Goal: Information Seeking & Learning: Check status

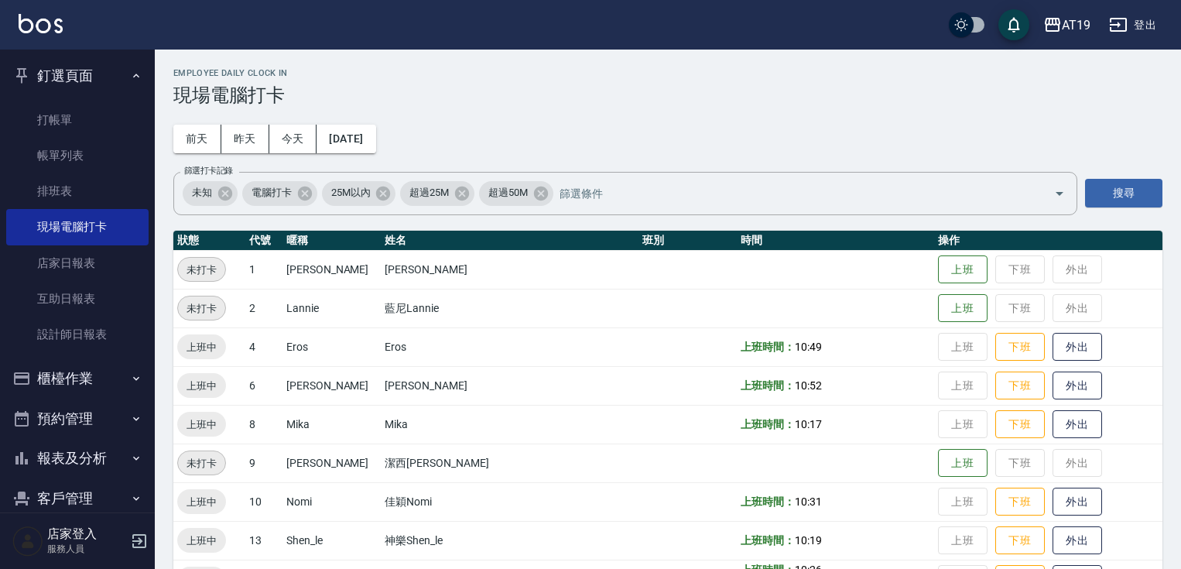
scroll to position [125, 0]
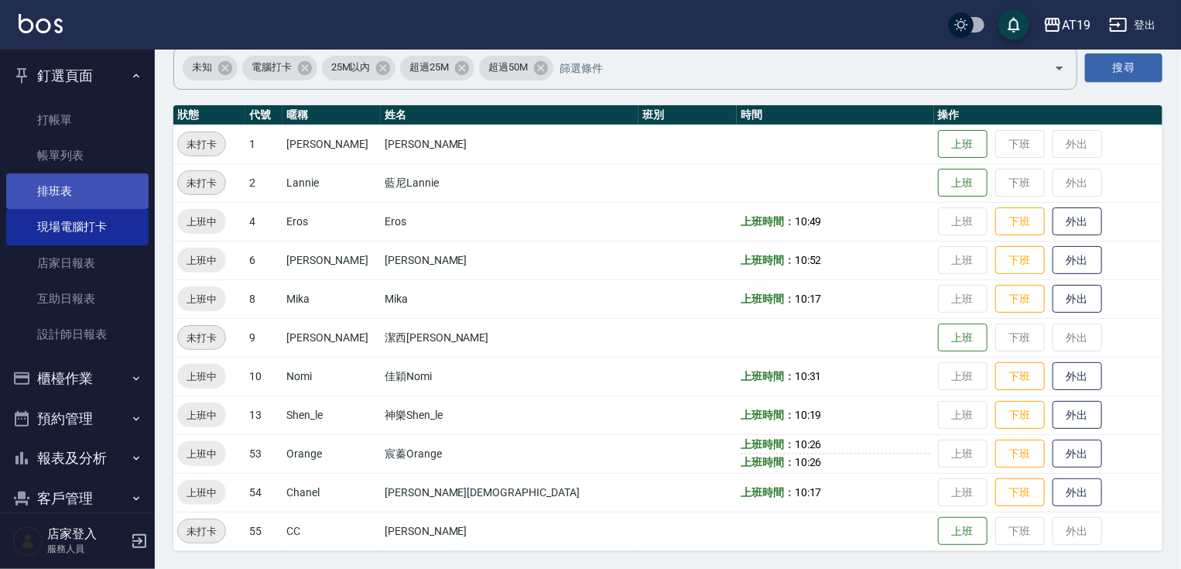
click at [46, 186] on link "排班表" at bounding box center [77, 191] width 142 height 36
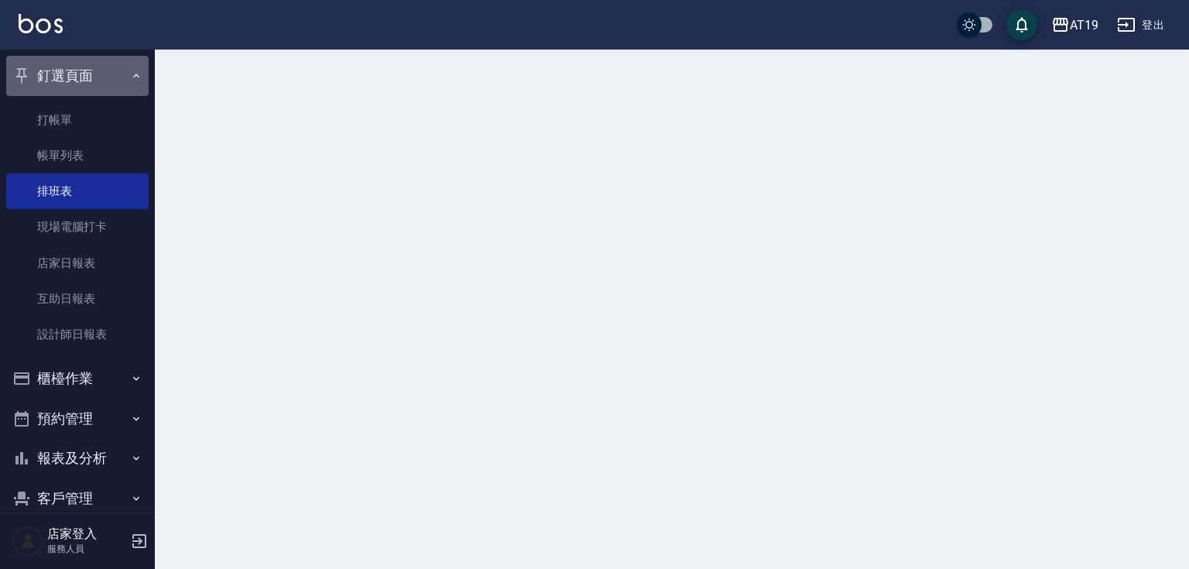
drag, startPoint x: 104, startPoint y: 77, endPoint x: 117, endPoint y: 53, distance: 26.3
click at [104, 77] on button "釘選頁面" at bounding box center [77, 76] width 142 height 40
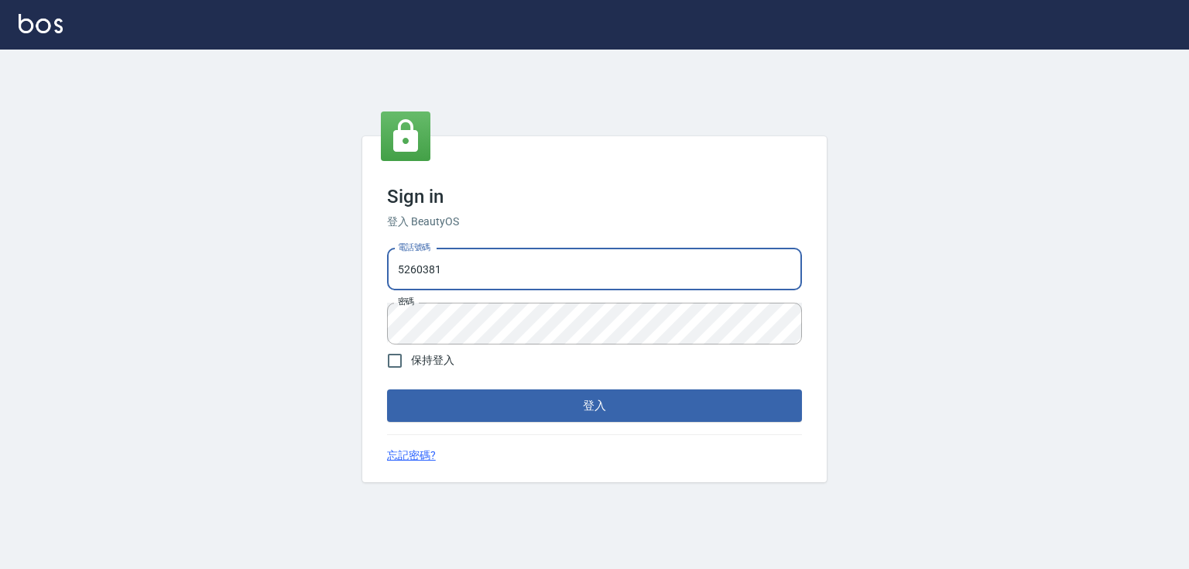
drag, startPoint x: 459, startPoint y: 263, endPoint x: 367, endPoint y: 286, distance: 95.0
click at [365, 289] on div "Sign in 登入 BeautyOS 電話號碼 5260381 電話號碼 密碼 密碼 保持登入 登入 忘記密碼?" at bounding box center [594, 309] width 464 height 346
type input "0989970105"
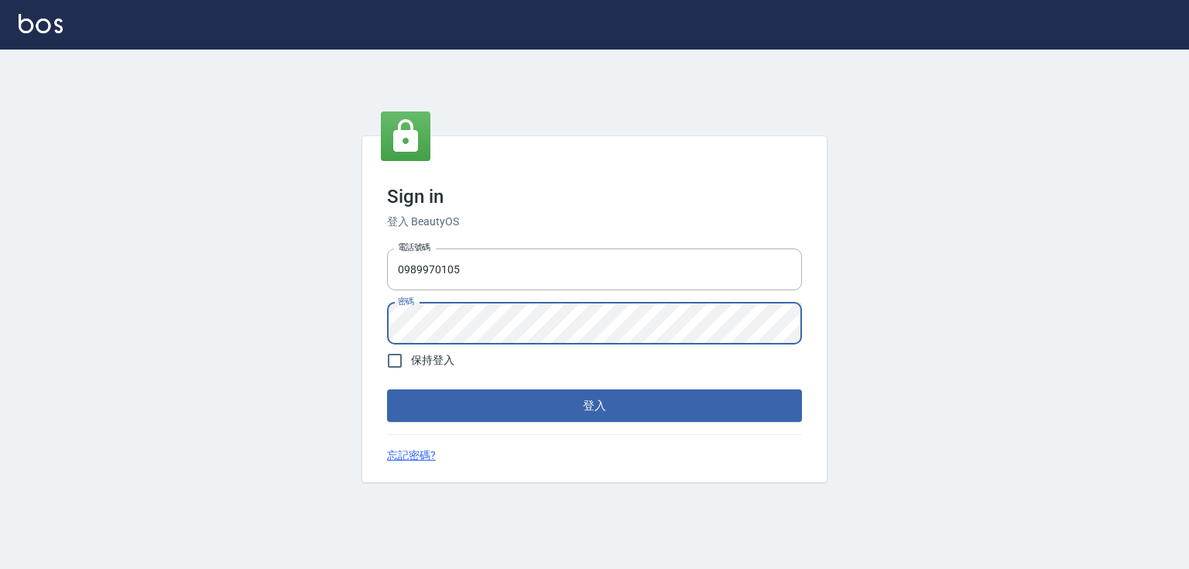
click at [387, 389] on button "登入" at bounding box center [594, 405] width 415 height 33
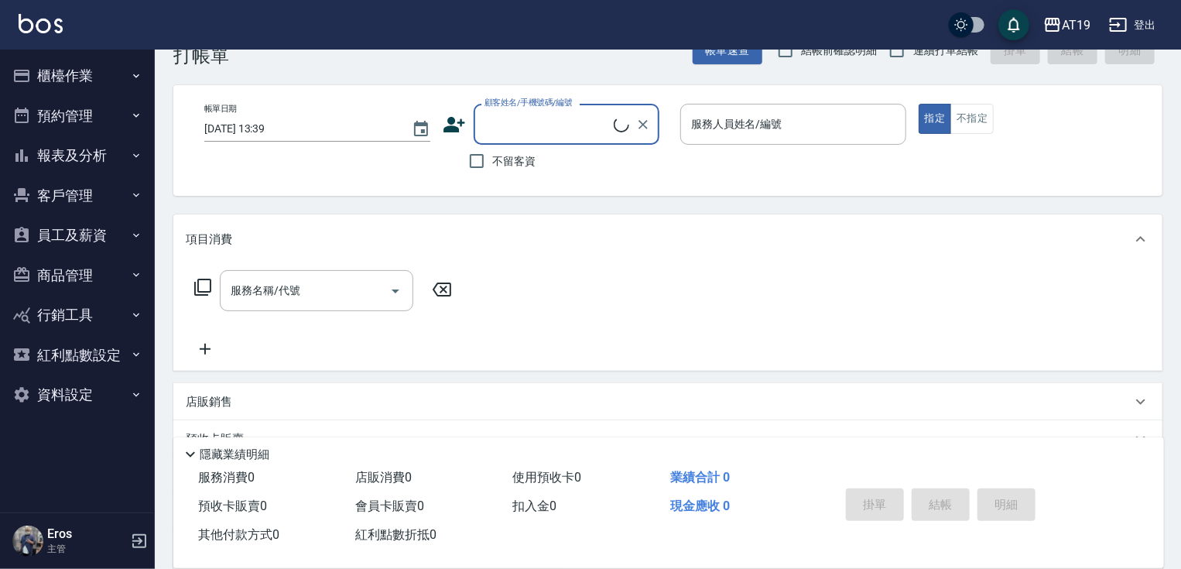
scroll to position [62, 0]
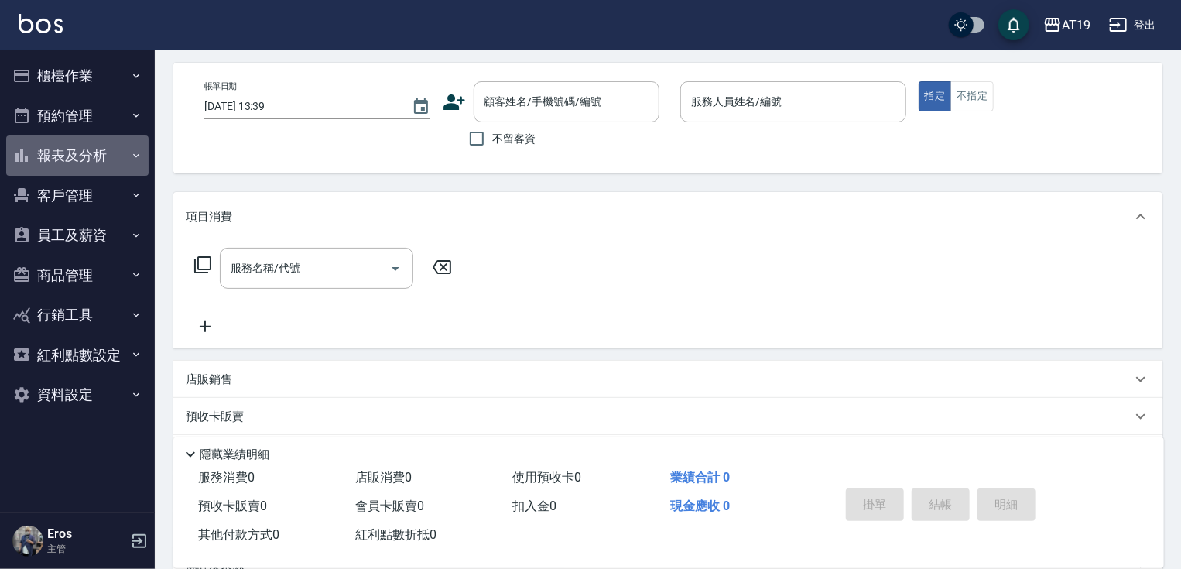
click at [83, 158] on button "報表及分析" at bounding box center [77, 155] width 142 height 40
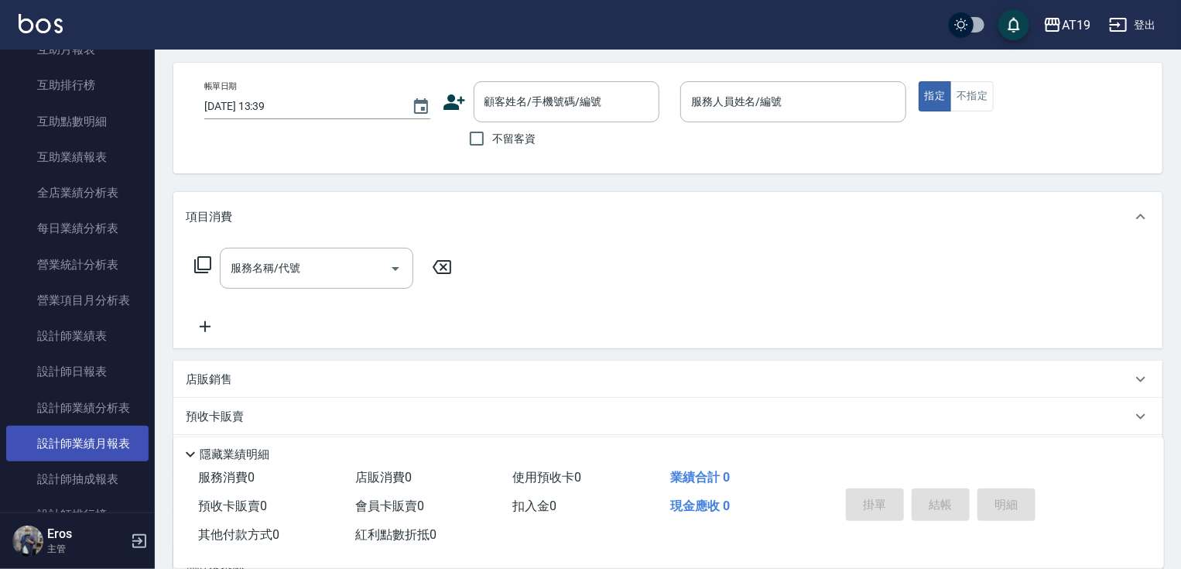
scroll to position [371, 0]
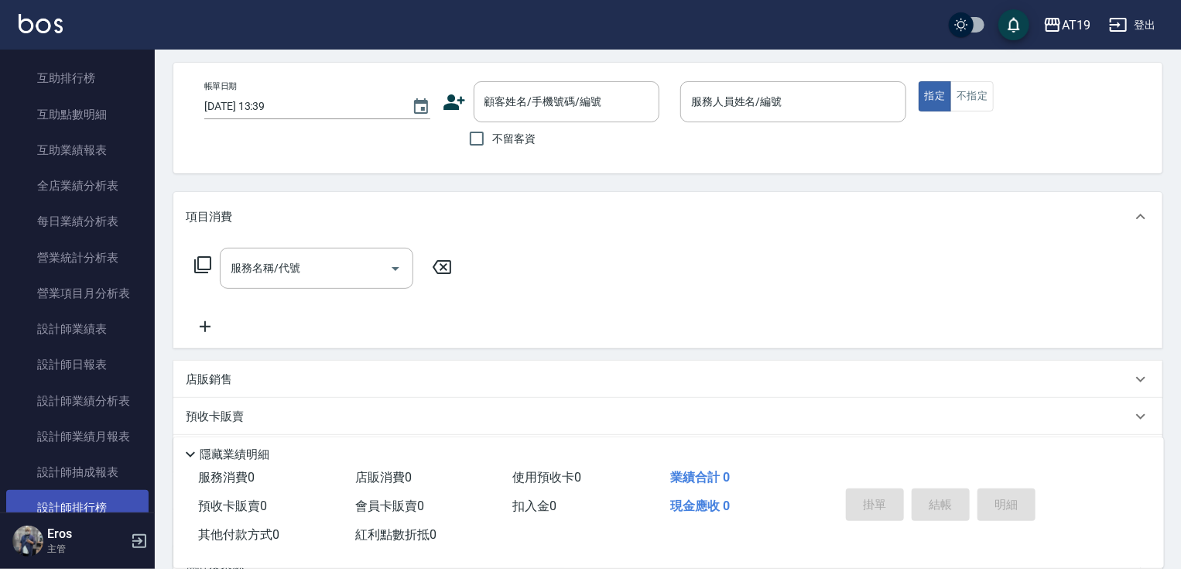
click at [76, 507] on link "設計師排行榜" at bounding box center [77, 508] width 142 height 36
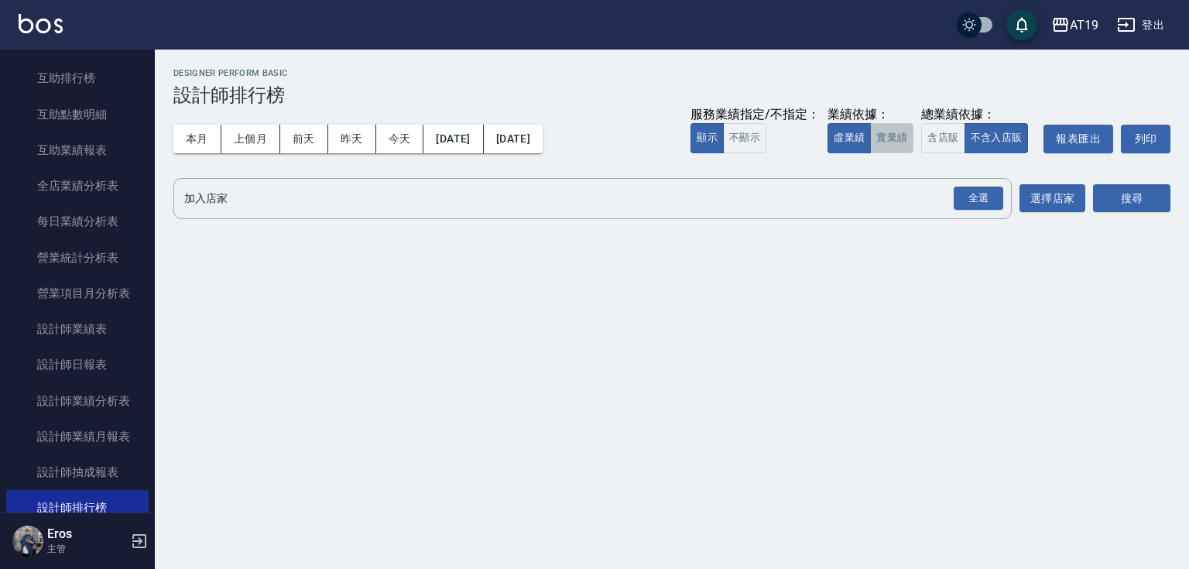
click at [898, 137] on button "實業績" at bounding box center [891, 138] width 43 height 30
click at [985, 204] on div "全選" at bounding box center [978, 199] width 50 height 24
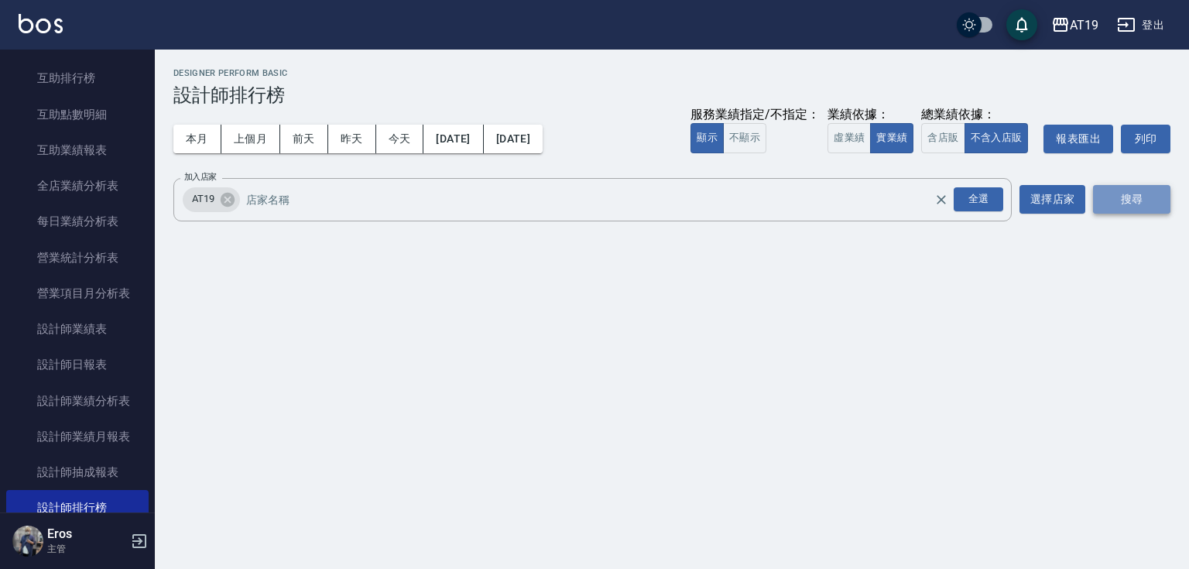
click at [1148, 189] on button "搜尋" at bounding box center [1131, 199] width 77 height 29
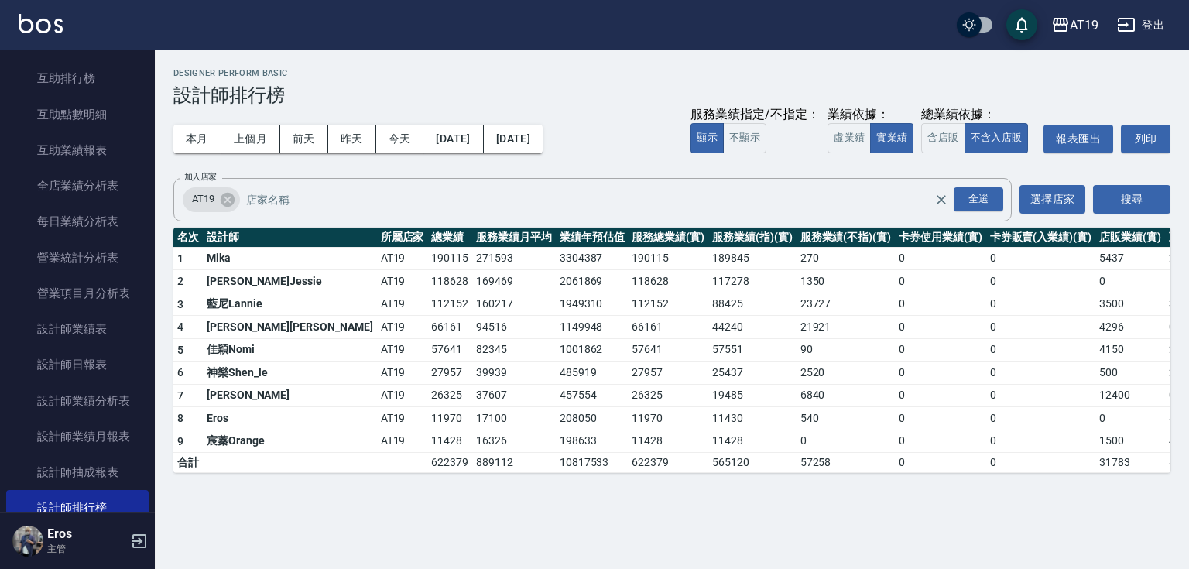
click at [796, 469] on td "57258" at bounding box center [845, 463] width 98 height 20
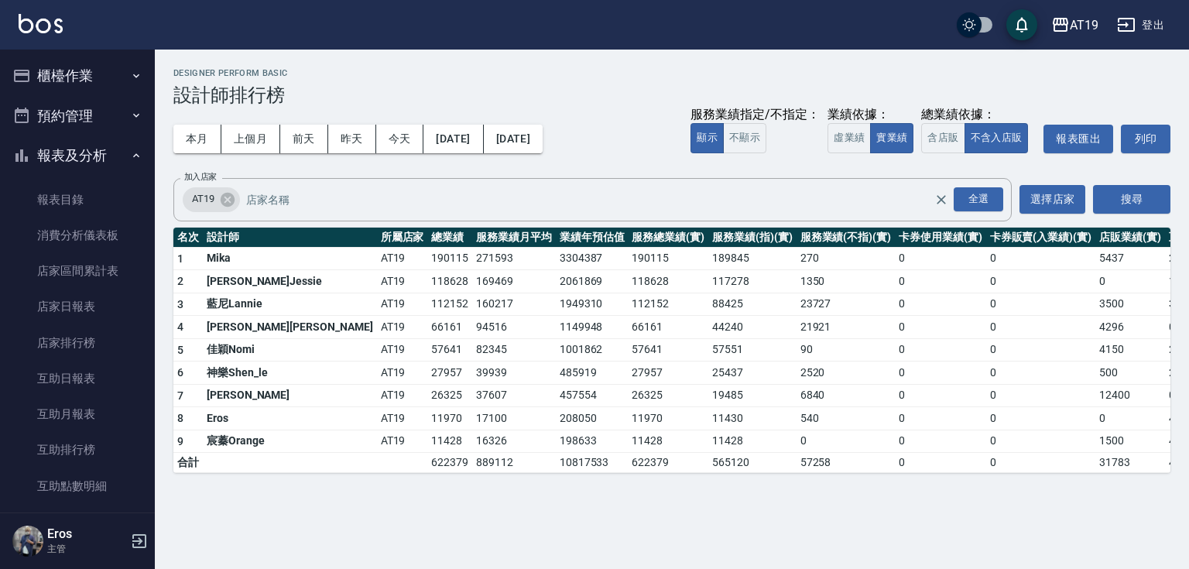
click at [77, 151] on button "報表及分析" at bounding box center [77, 155] width 142 height 40
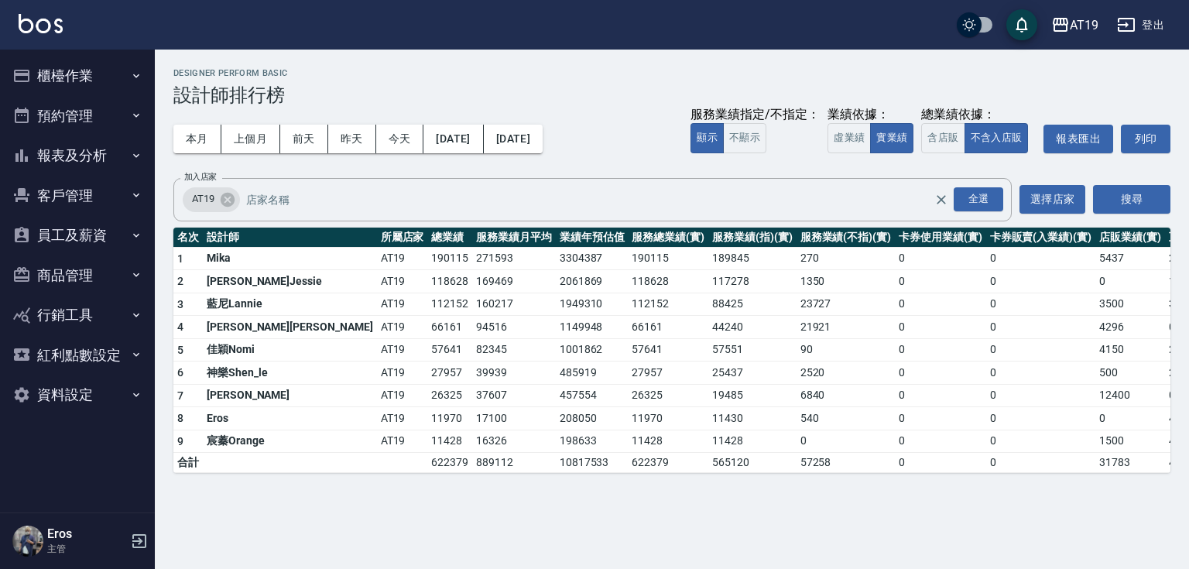
click at [80, 189] on button "客戶管理" at bounding box center [77, 196] width 142 height 40
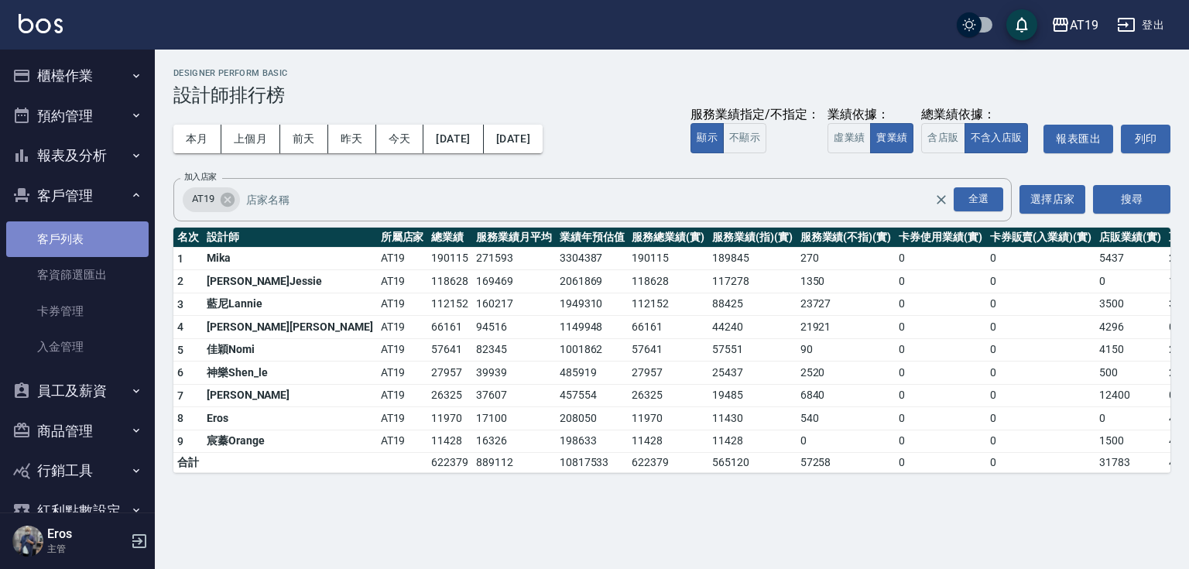
drag, startPoint x: 102, startPoint y: 232, endPoint x: 199, endPoint y: 190, distance: 105.7
click at [102, 232] on link "客戶列表" at bounding box center [77, 239] width 142 height 36
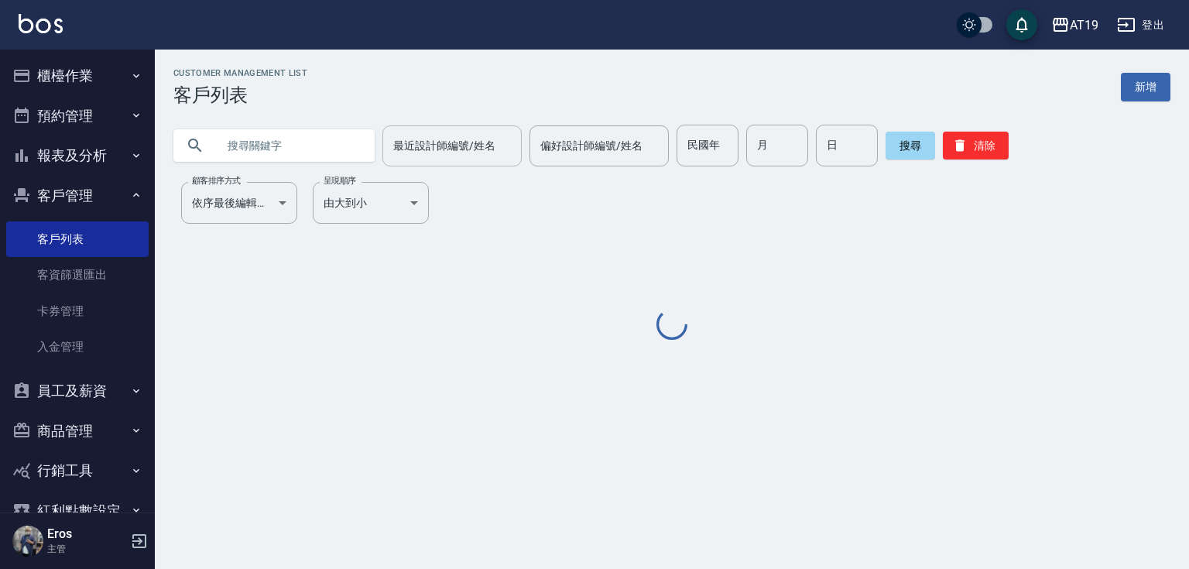
click at [414, 157] on input "最近設計師編號/姓名" at bounding box center [451, 145] width 125 height 27
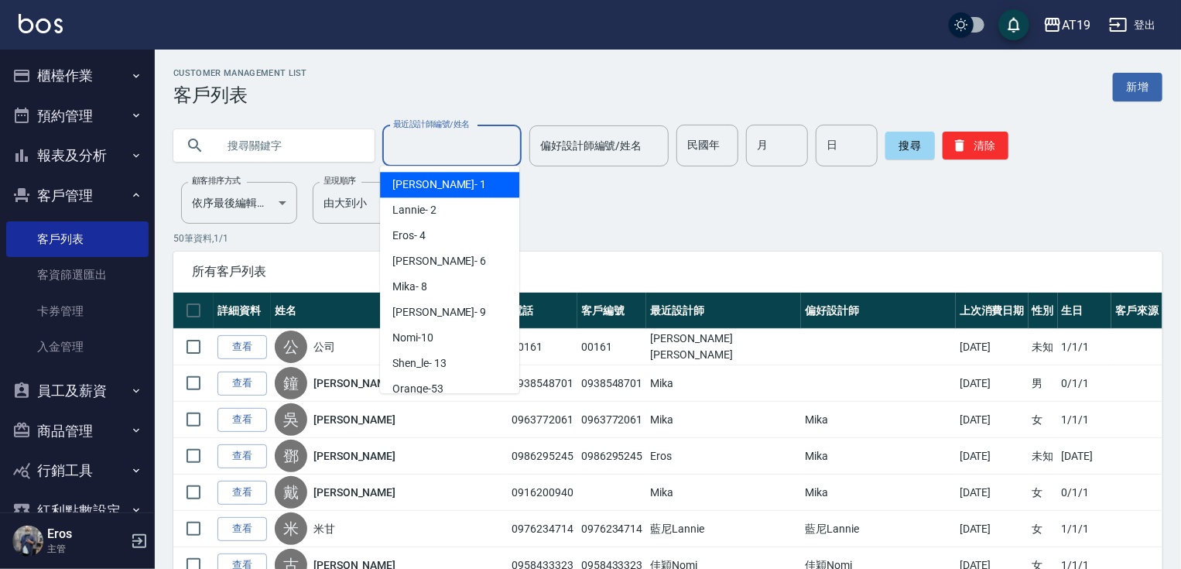
click at [281, 149] on input "text" at bounding box center [289, 146] width 145 height 42
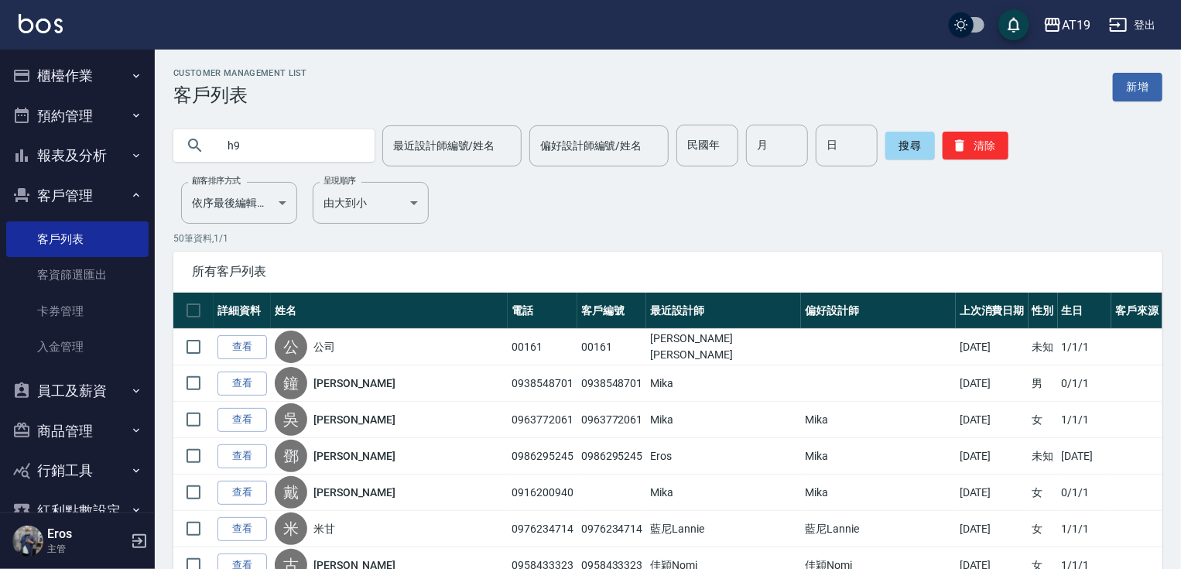
type input "h"
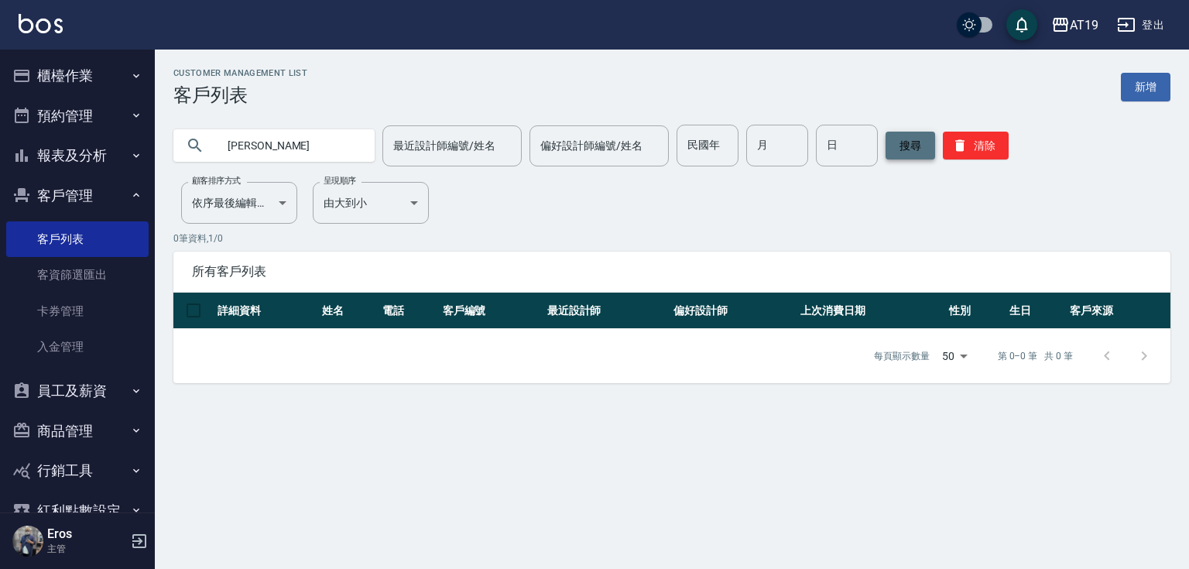
click at [907, 154] on button "搜尋" at bounding box center [910, 146] width 50 height 28
click at [267, 145] on input "蔡竣雄" at bounding box center [289, 146] width 145 height 42
type input "蔡竣"
click at [907, 145] on button "搜尋" at bounding box center [910, 146] width 50 height 28
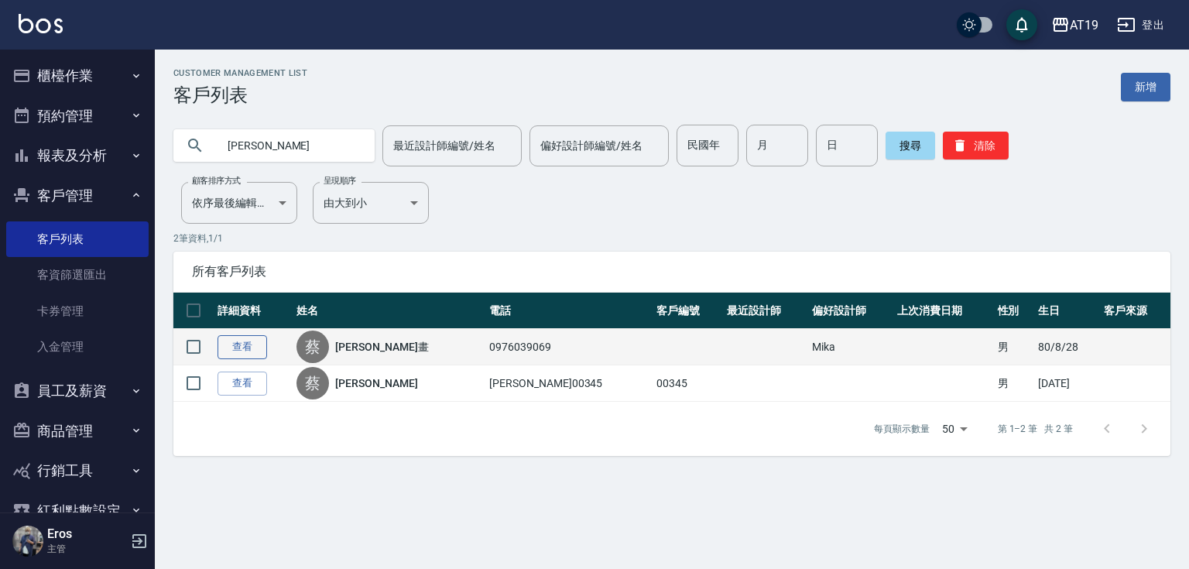
click at [251, 344] on link "查看" at bounding box center [242, 347] width 50 height 24
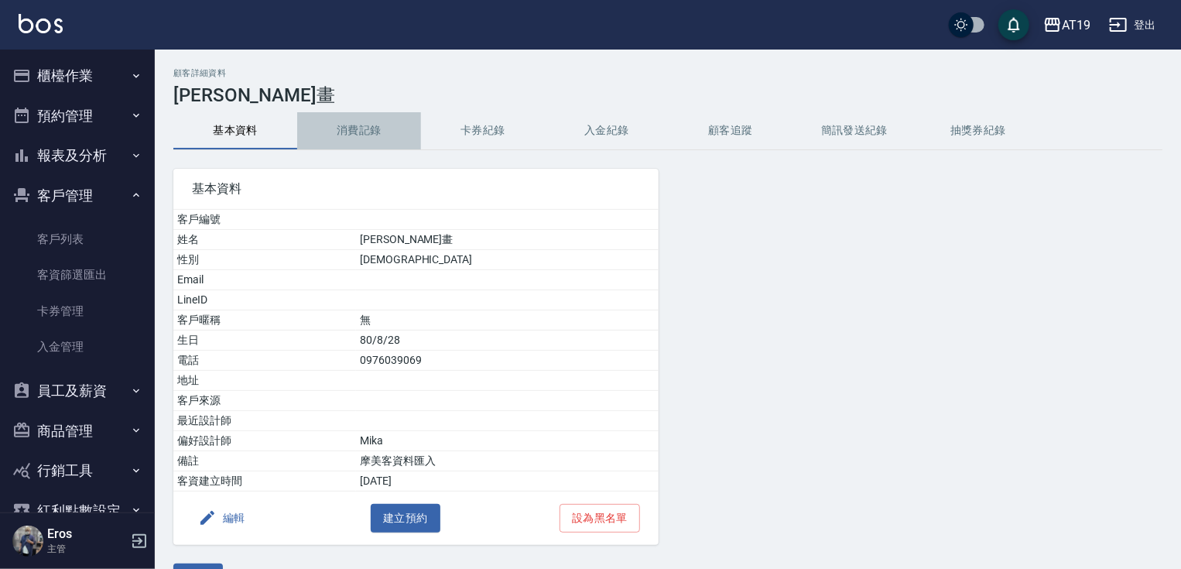
click at [361, 133] on button "消費記錄" at bounding box center [359, 130] width 124 height 37
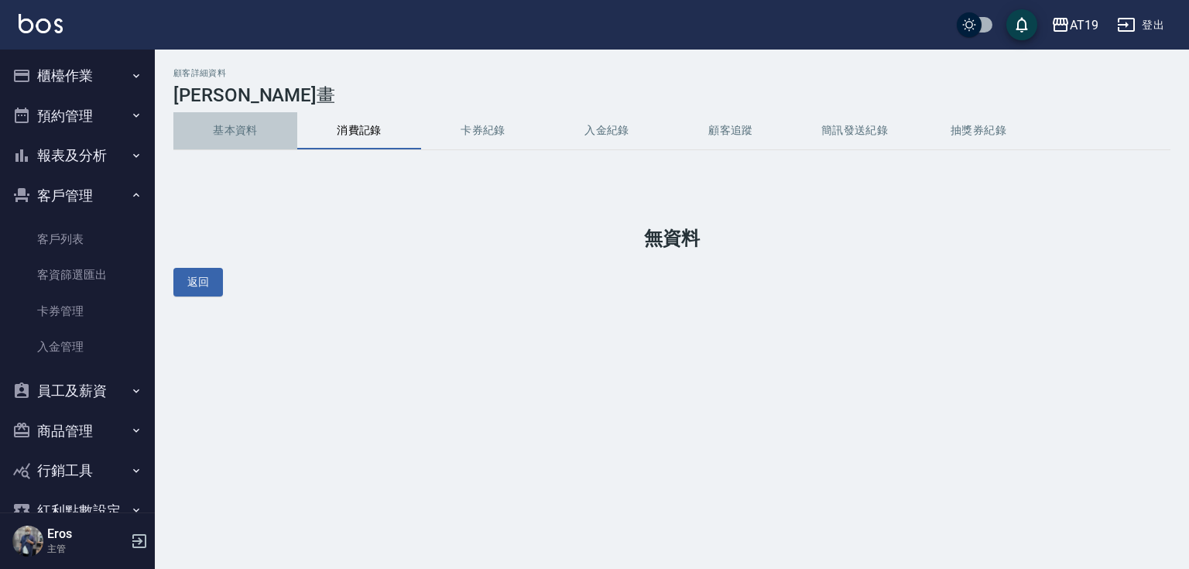
click at [241, 128] on button "基本資料" at bounding box center [235, 130] width 124 height 37
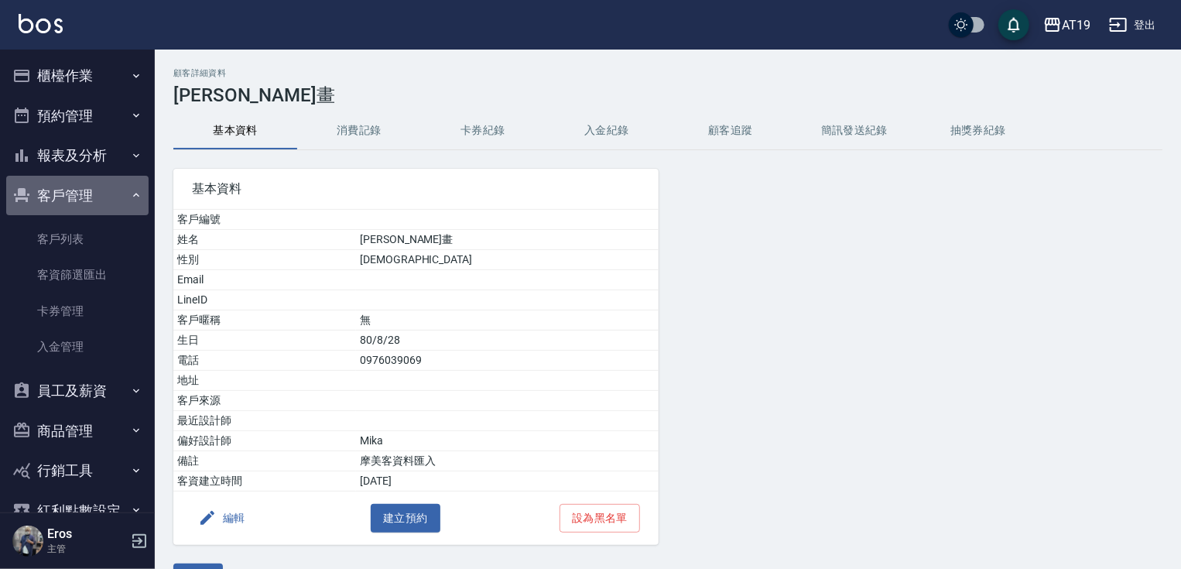
drag, startPoint x: 88, startPoint y: 193, endPoint x: 84, endPoint y: 154, distance: 39.0
click at [88, 192] on button "客戶管理" at bounding box center [77, 196] width 142 height 40
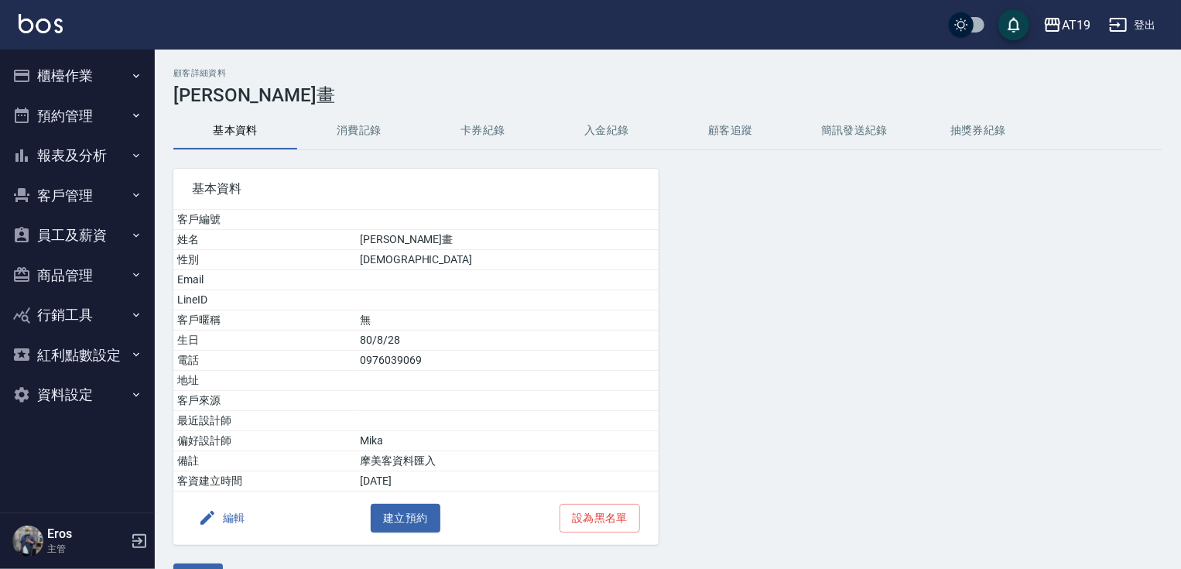
click at [80, 153] on button "報表及分析" at bounding box center [77, 155] width 142 height 40
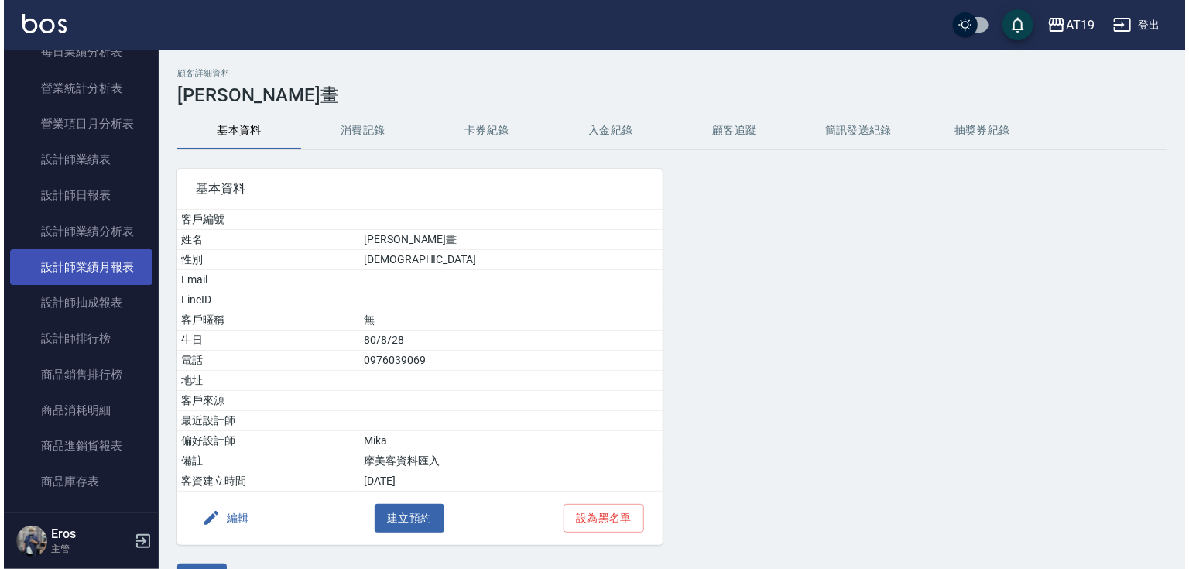
scroll to position [557, 0]
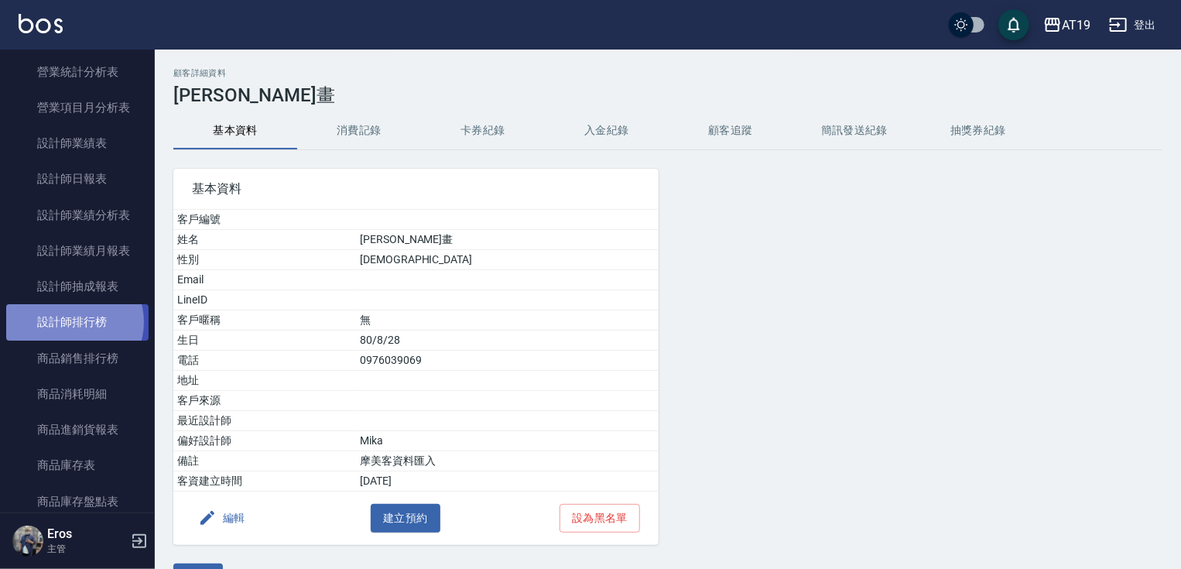
click at [72, 322] on link "設計師排行榜" at bounding box center [77, 322] width 142 height 36
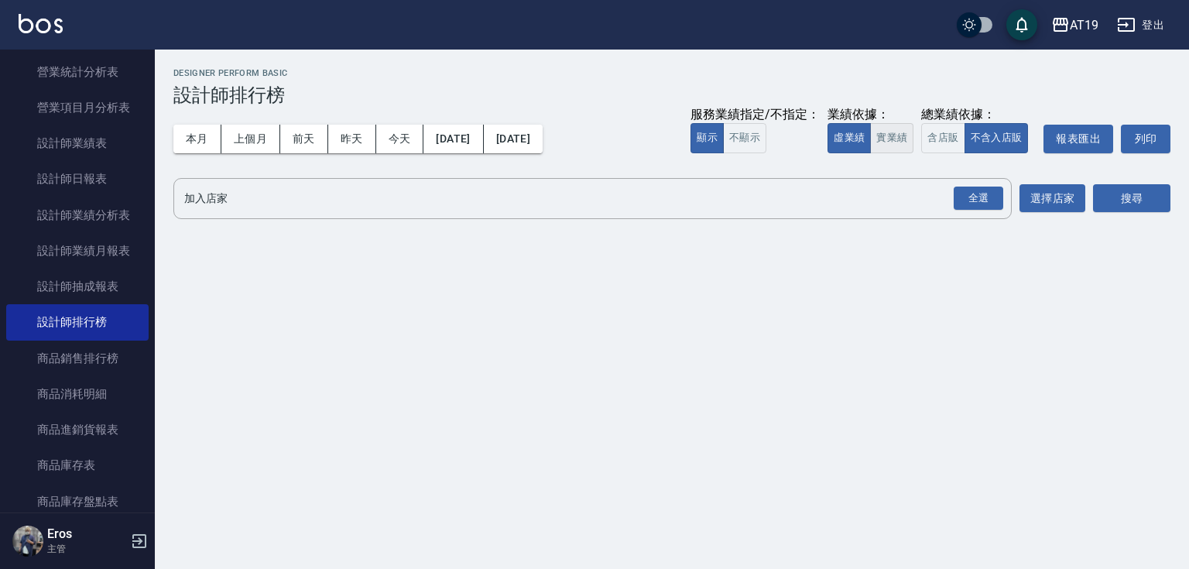
click at [894, 135] on button "實業績" at bounding box center [891, 138] width 43 height 30
click at [977, 197] on div "全選" at bounding box center [978, 199] width 50 height 24
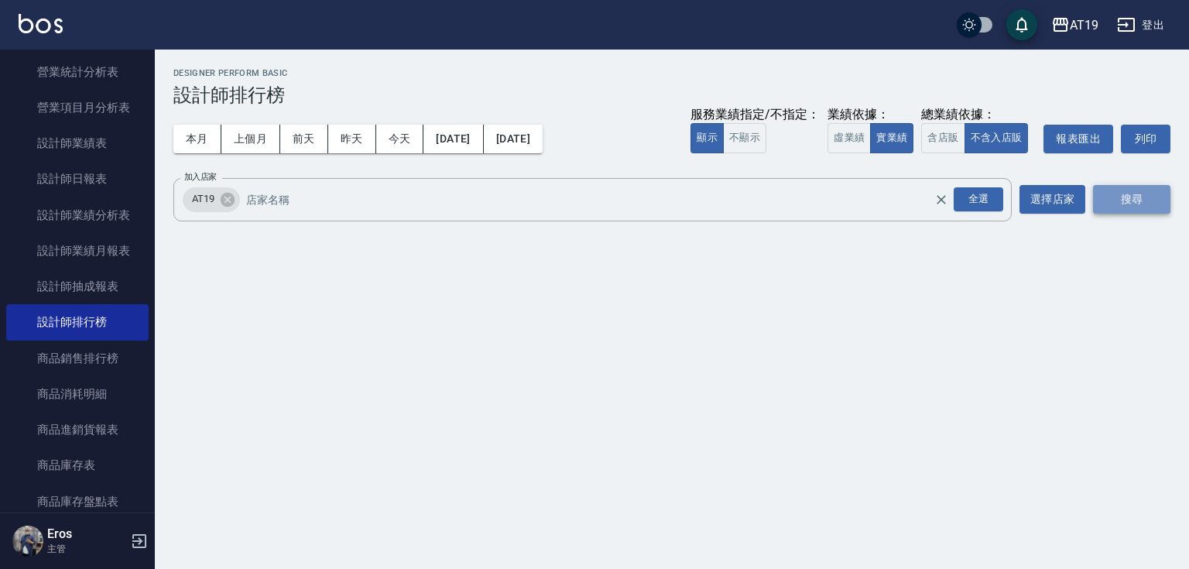
click at [1117, 201] on button "搜尋" at bounding box center [1131, 199] width 77 height 29
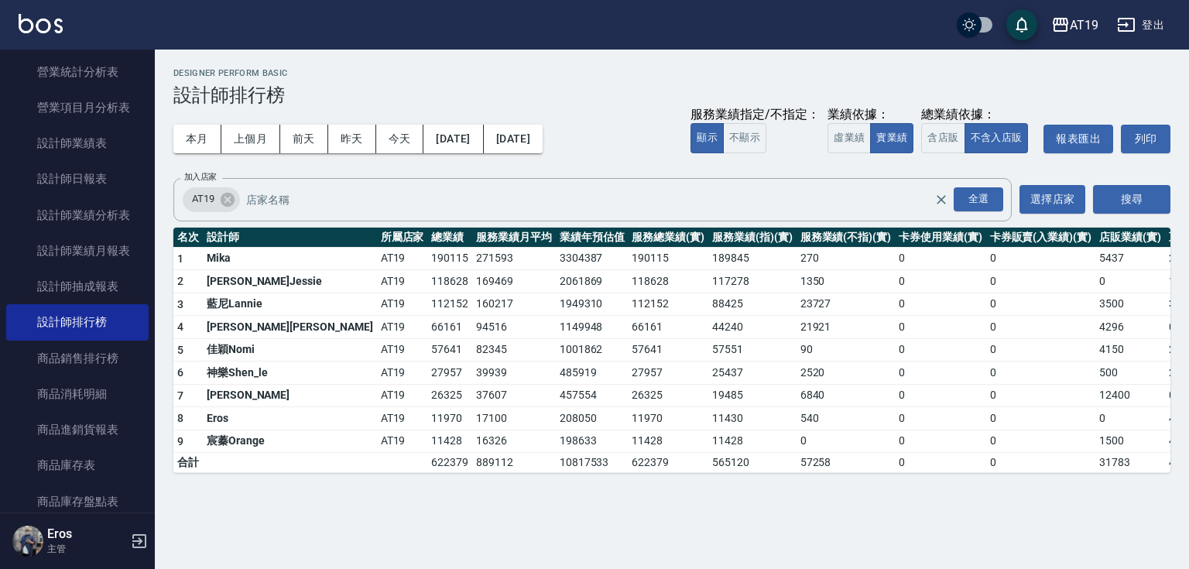
click at [635, 82] on div "Designer Perform Basic 設計師排行榜" at bounding box center [671, 87] width 997 height 38
